Goal: Navigation & Orientation: Find specific page/section

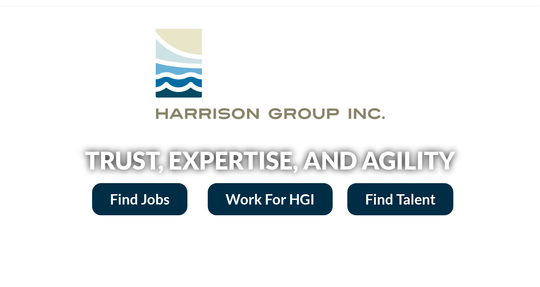
scroll to position [36, 0]
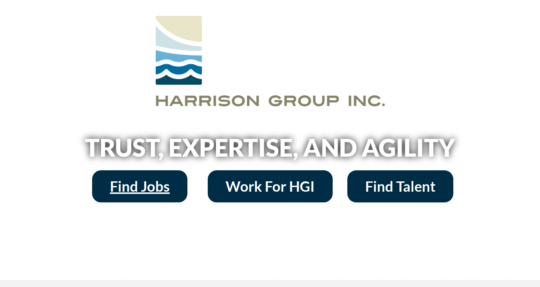
click at [142, 193] on span "Find Jobs" at bounding box center [140, 186] width 60 height 14
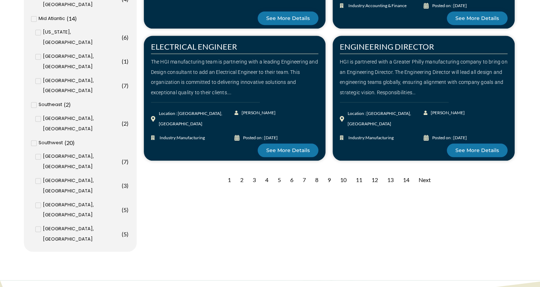
scroll to position [749, 0]
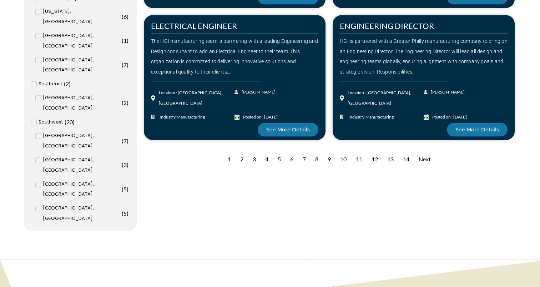
click at [238, 160] on div "2" at bounding box center [242, 159] width 10 height 17
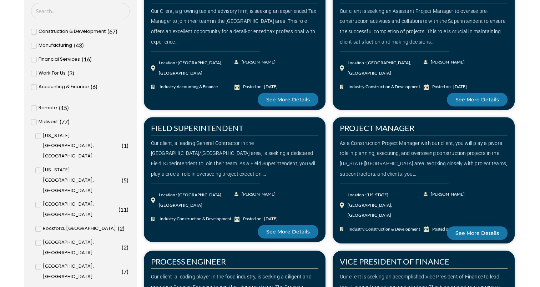
scroll to position [285, 0]
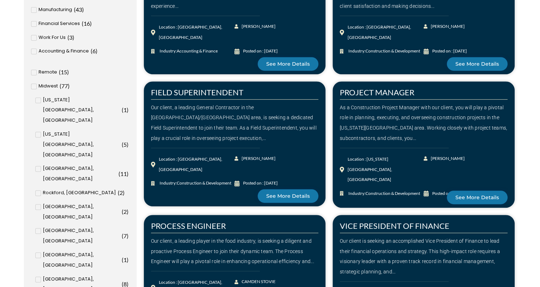
click at [37, 277] on icon at bounding box center [38, 279] width 2 height 4
click at [0, 0] on input "[GEOGRAPHIC_DATA], [GEOGRAPHIC_DATA] ( 8 )" at bounding box center [0, 0] width 0 height 0
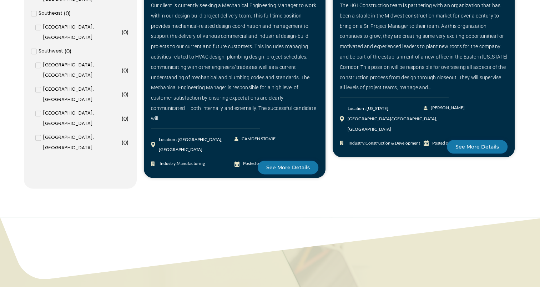
scroll to position [842, 0]
